Goal: Information Seeking & Learning: Learn about a topic

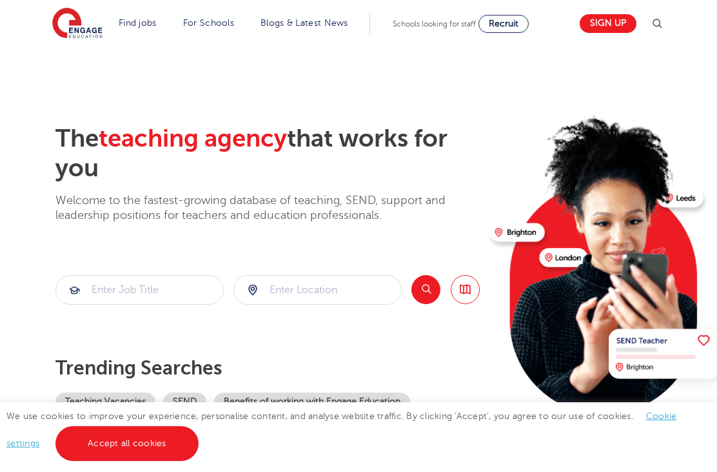
click at [442, 20] on span "Schools looking for staff" at bounding box center [434, 23] width 83 height 9
click at [444, 21] on span "Schools looking for staff" at bounding box center [434, 23] width 83 height 9
click at [457, 25] on span "Schools looking for staff" at bounding box center [434, 23] width 83 height 9
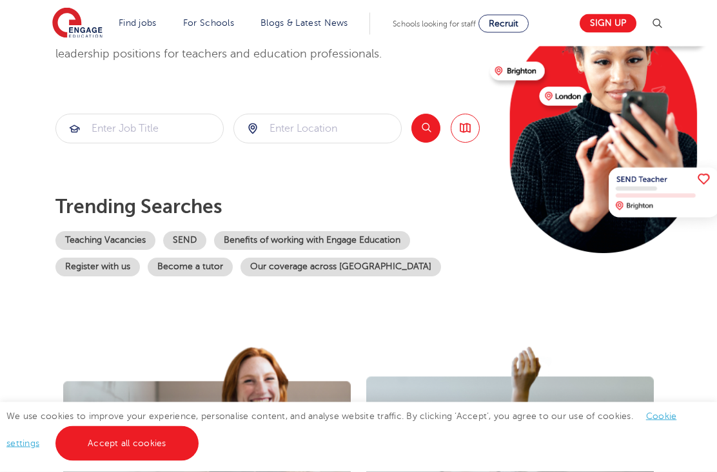
scroll to position [160, 0]
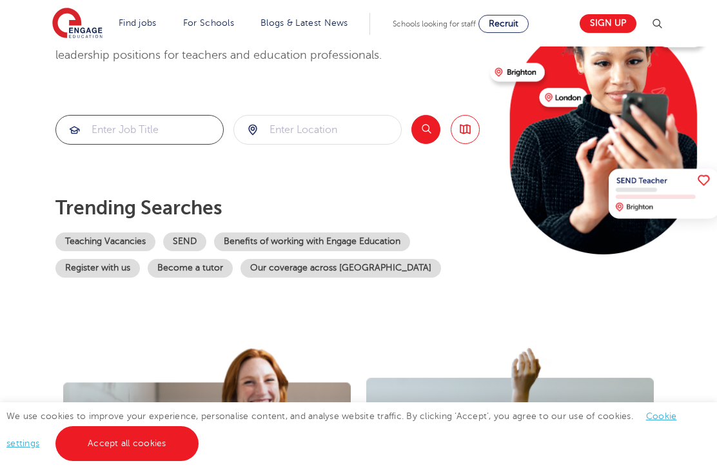
click at [177, 125] on input "search" at bounding box center [139, 129] width 167 height 28
type input "teacher of computer Science"
click button "Submit" at bounding box center [0, 0] width 0 height 0
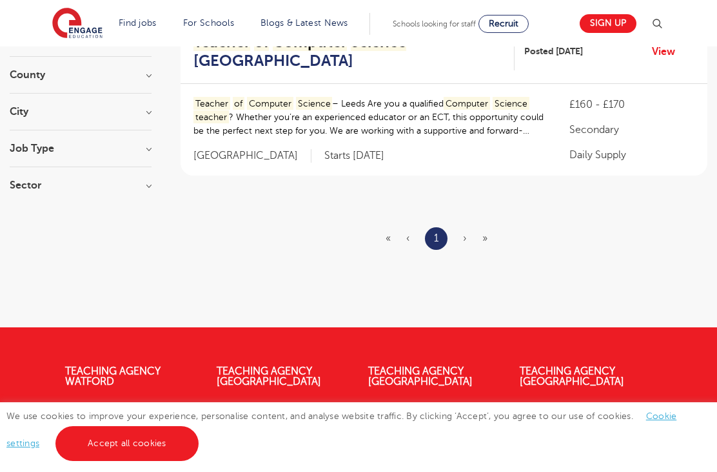
scroll to position [154, 0]
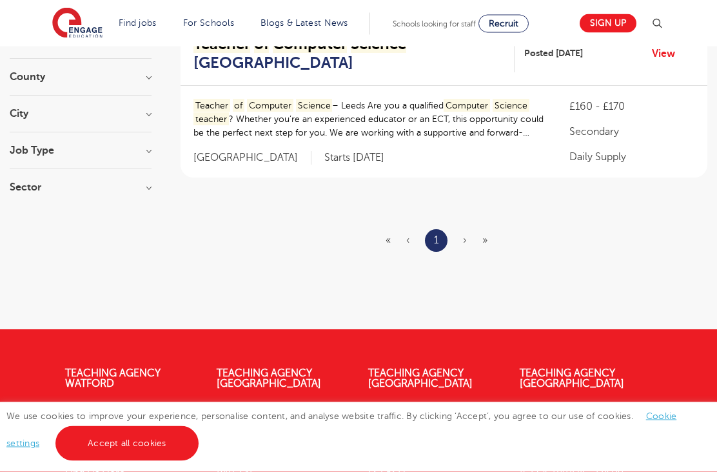
click at [467, 239] on ul "« ‹ 1 › »" at bounding box center [444, 241] width 117 height 23
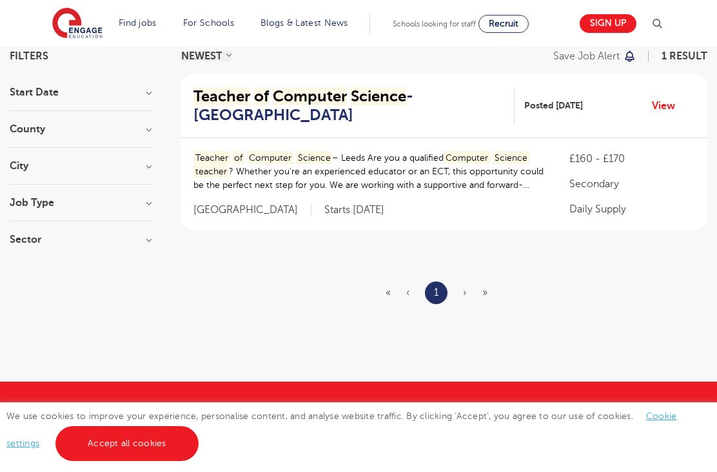
scroll to position [0, 0]
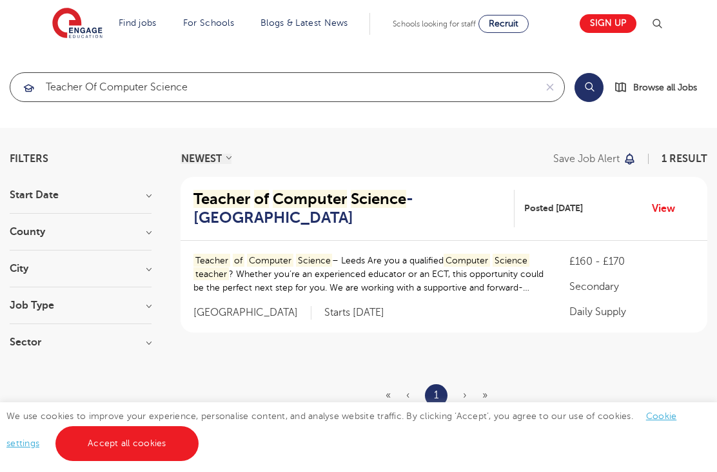
click at [270, 92] on input "teacher of computer Science" at bounding box center [272, 87] width 525 height 28
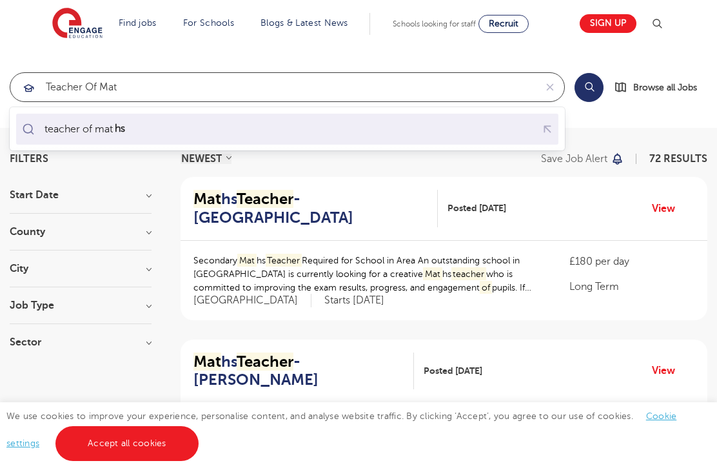
click at [124, 129] on mark "hs" at bounding box center [120, 128] width 14 height 15
type input "teacher of maths"
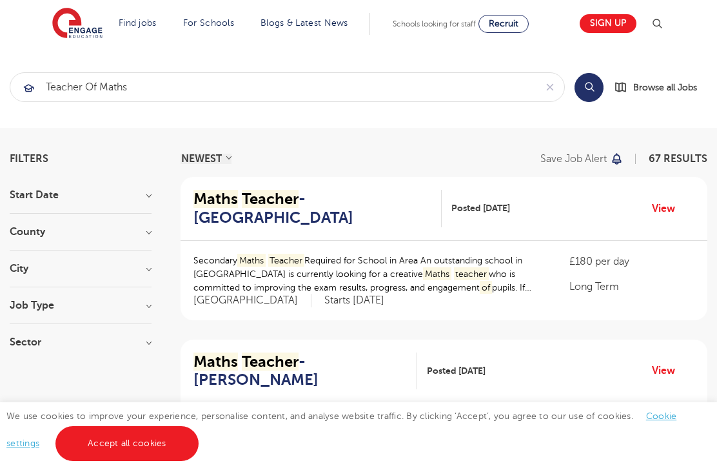
click at [587, 84] on button "Search" at bounding box center [589, 87] width 29 height 29
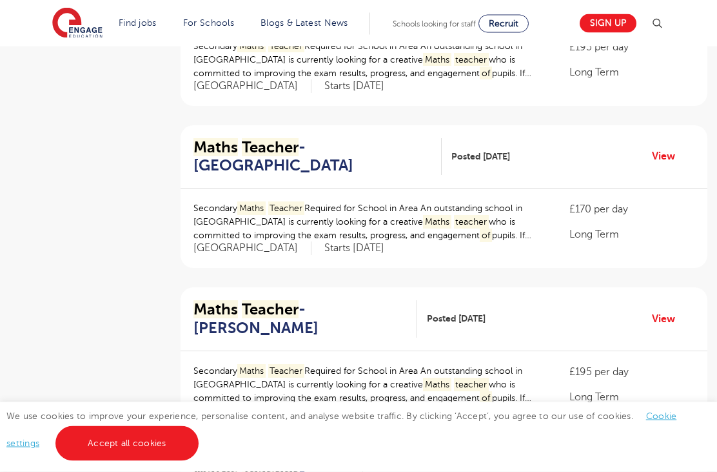
scroll to position [1026, 0]
click at [598, 226] on p "Long Term" at bounding box center [632, 233] width 125 height 15
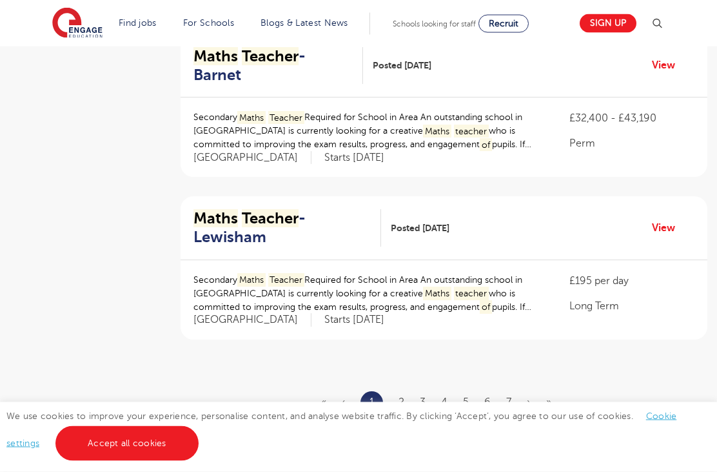
scroll to position [1442, 0]
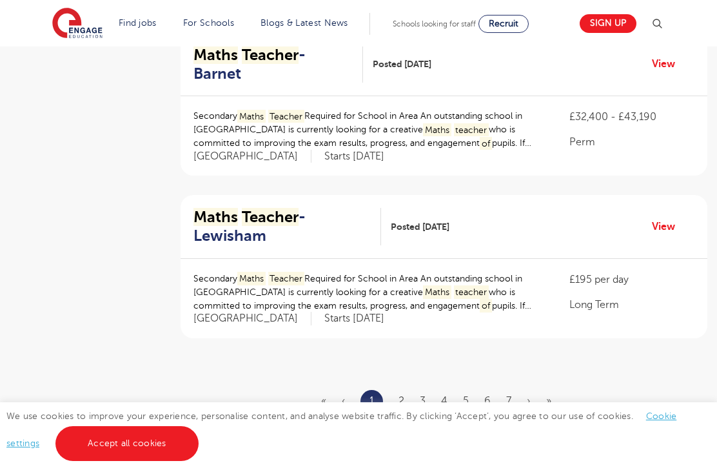
click at [412, 390] on ul "« ‹ 1 2 3 4 5 6 7 › »" at bounding box center [444, 401] width 246 height 23
click at [403, 395] on link "2" at bounding box center [402, 401] width 6 height 12
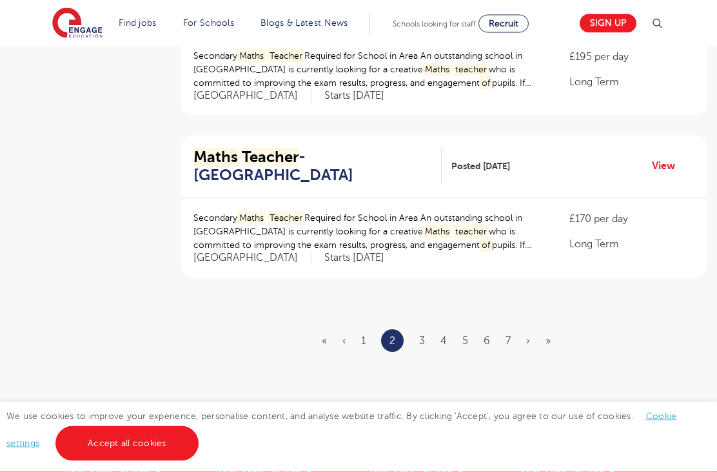
scroll to position [1498, 0]
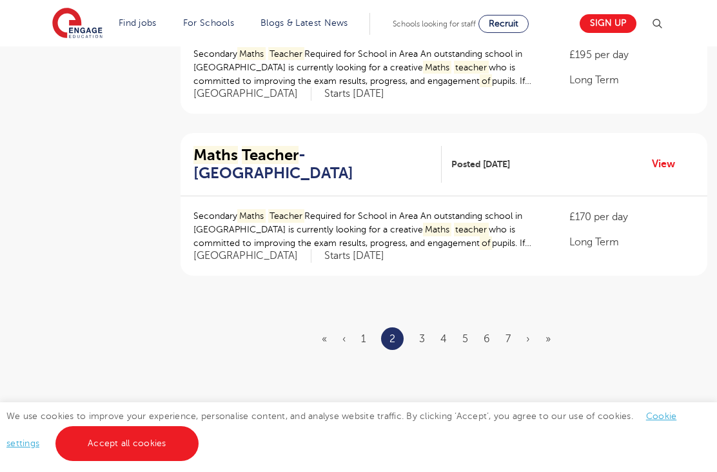
click at [165, 461] on link "Accept all cookies" at bounding box center [126, 443] width 143 height 35
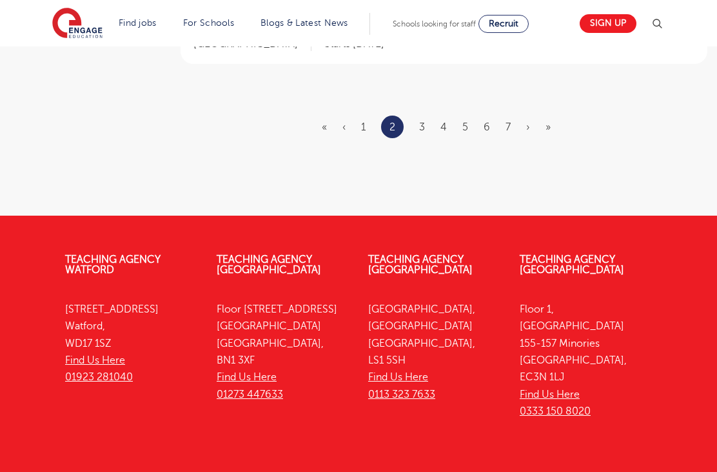
scroll to position [1729, 0]
